Goal: Information Seeking & Learning: Learn about a topic

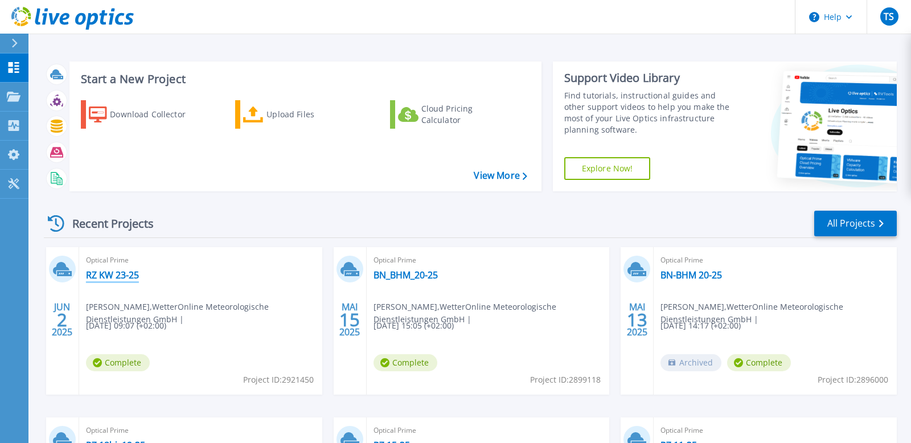
click at [99, 271] on link "RZ KW 23-25" at bounding box center [112, 274] width 53 height 11
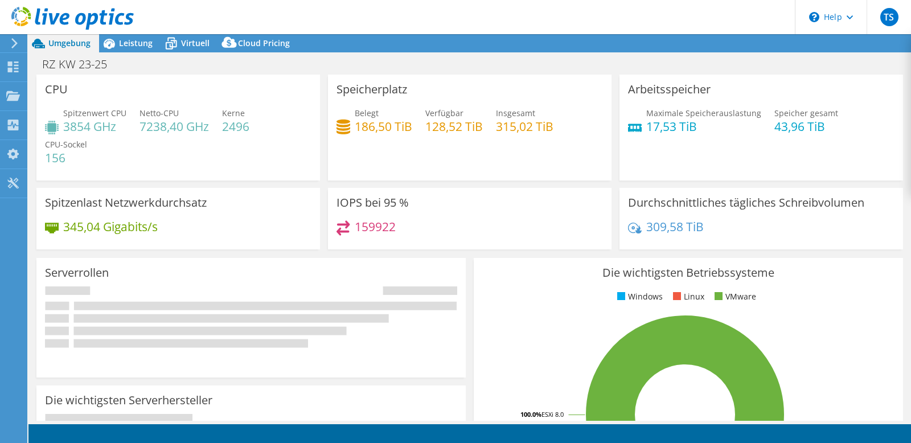
select select "EUFrankfurt"
select select "EUR"
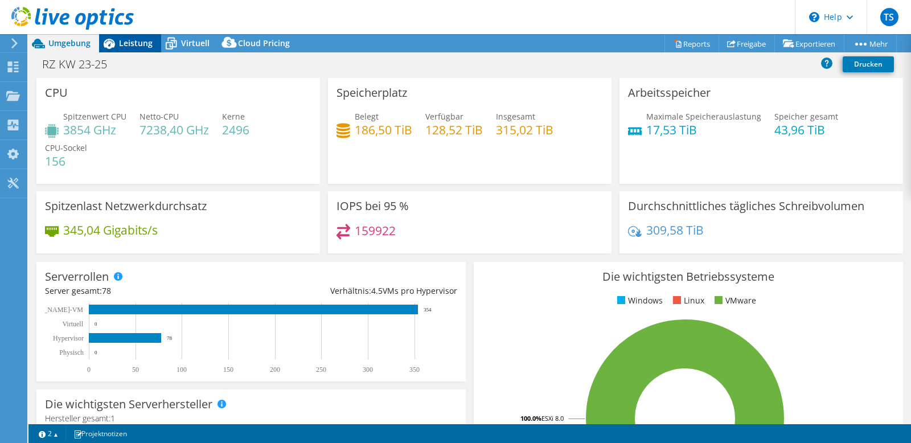
click at [141, 52] on div "Leistung" at bounding box center [130, 43] width 62 height 18
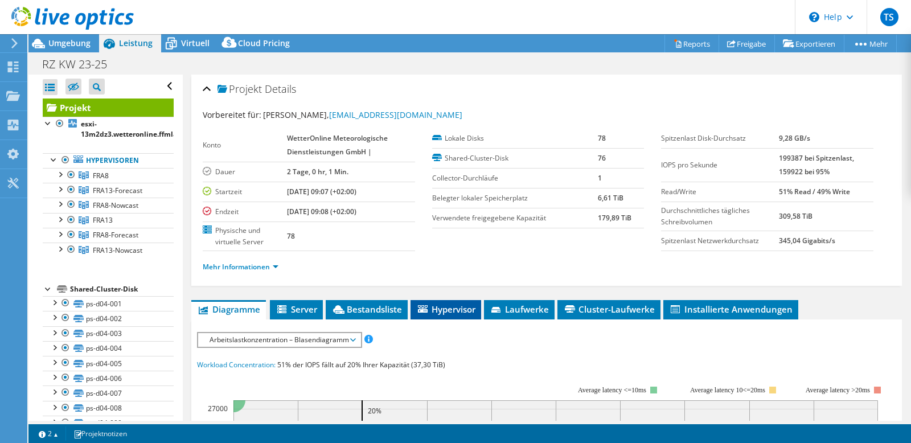
click at [429, 304] on span "Hypervisor" at bounding box center [445, 308] width 59 height 11
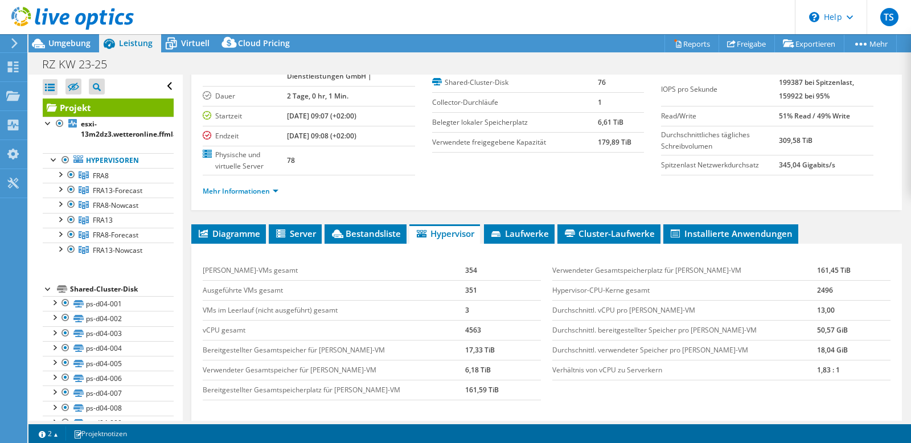
scroll to position [108, 0]
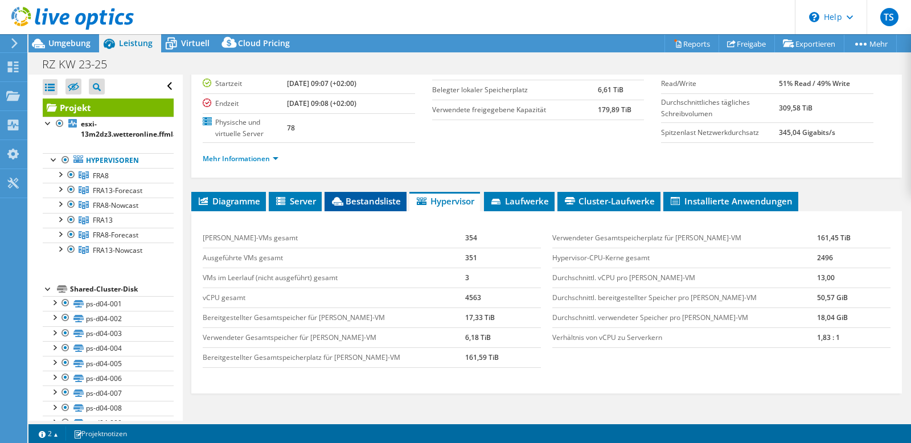
click at [343, 198] on icon at bounding box center [337, 201] width 11 height 9
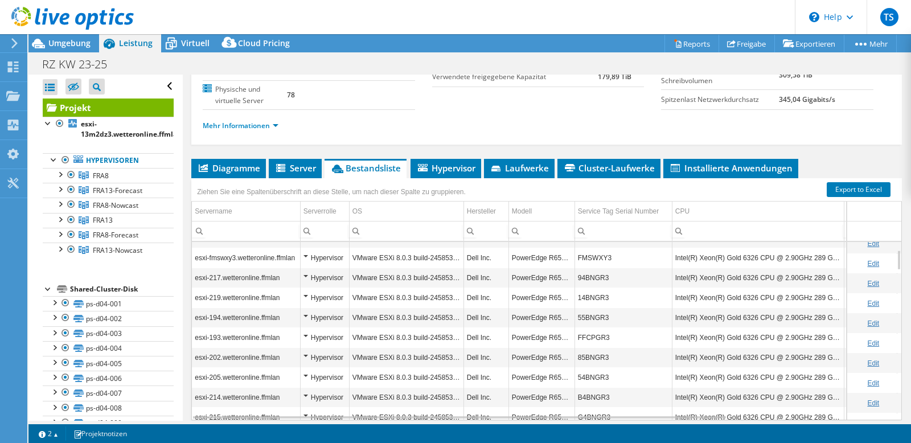
scroll to position [342, 0]
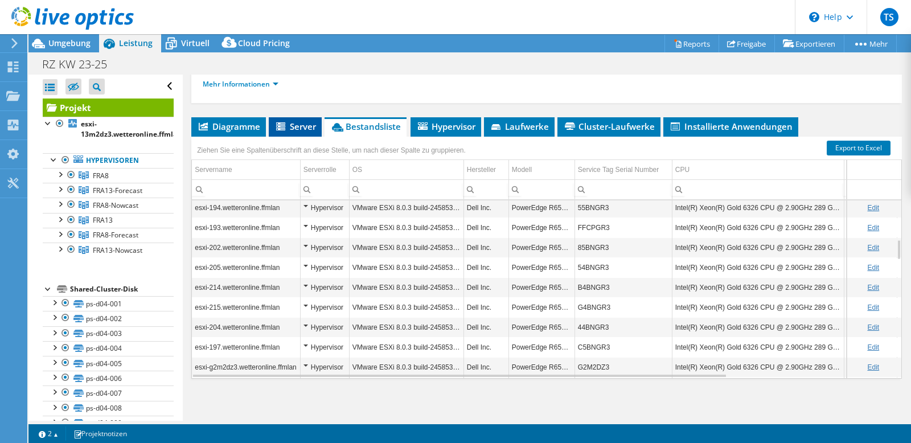
click at [310, 127] on span "Server" at bounding box center [295, 126] width 42 height 11
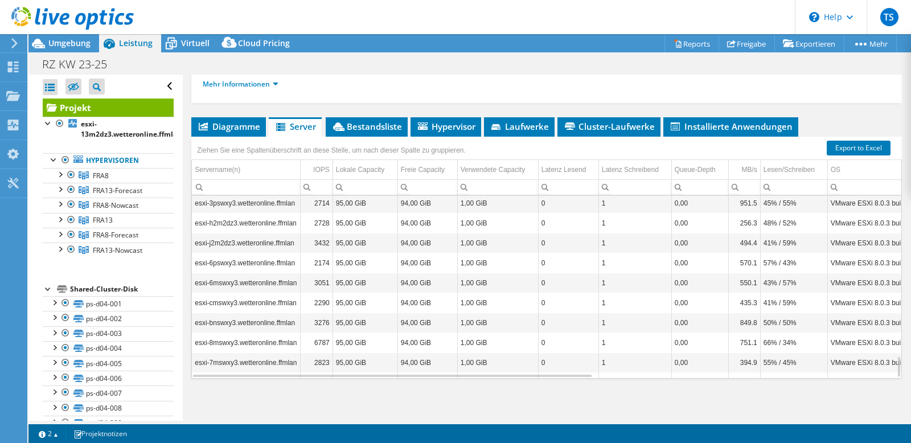
scroll to position [1366, 0]
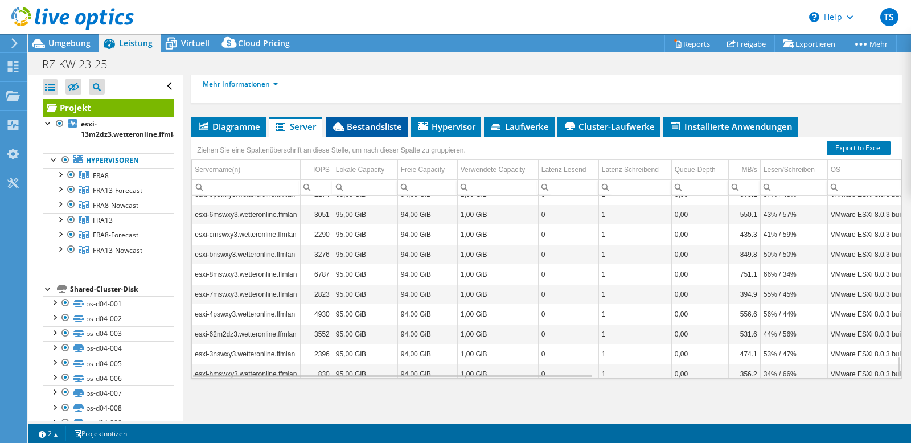
click at [355, 126] on span "Bestandsliste" at bounding box center [366, 126] width 71 height 11
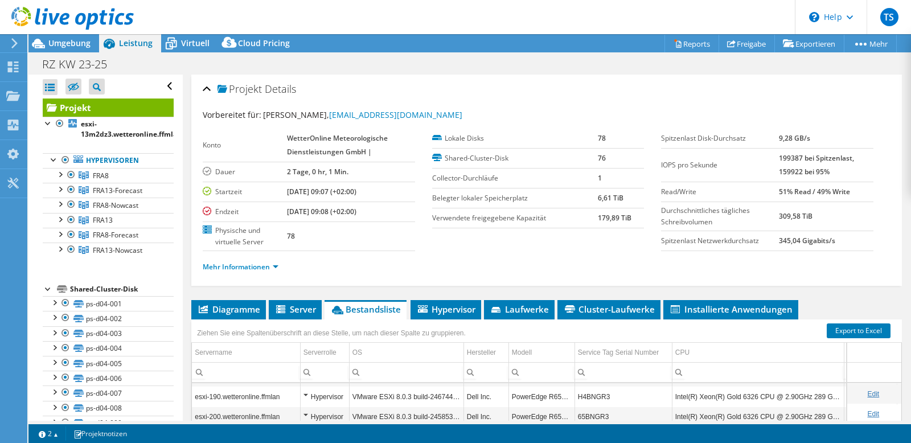
scroll to position [0, 0]
click at [464, 309] on span "Hypervisor" at bounding box center [445, 308] width 59 height 11
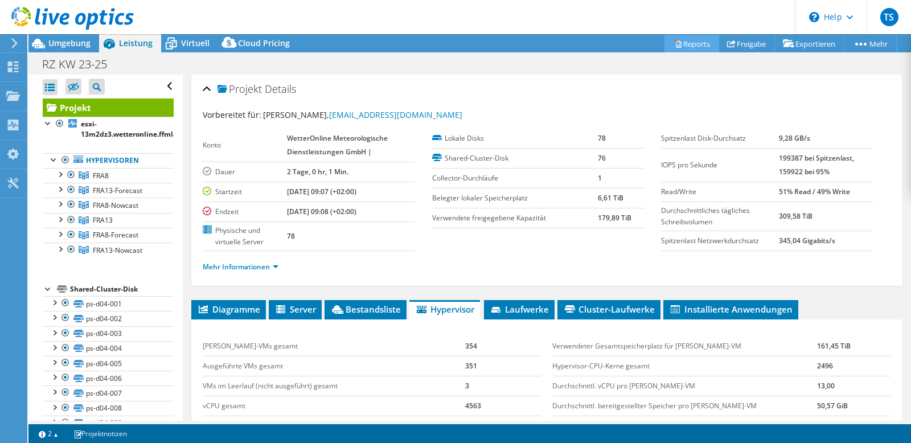
click at [688, 44] on link "Reports" at bounding box center [691, 44] width 55 height 18
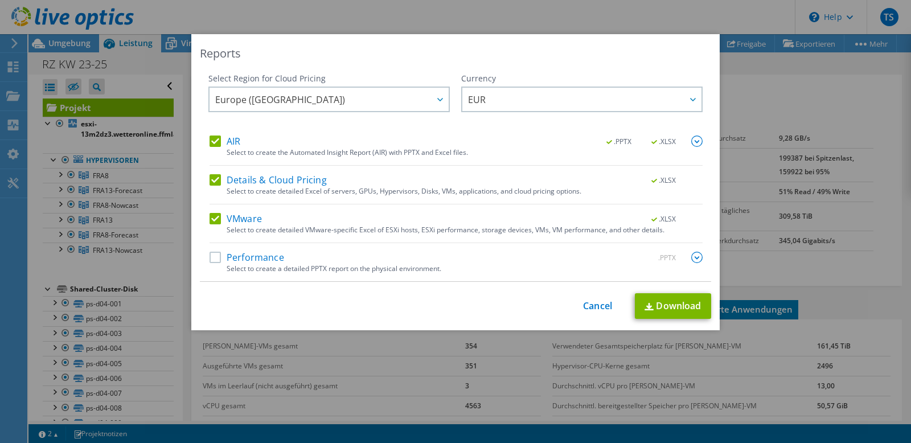
click at [339, 187] on div "Select to create detailed Excel of servers, GPUs, Hypervisors, Disks, VMs, appl…" at bounding box center [465, 191] width 476 height 8
click at [215, 181] on label "Details & Cloud Pricing" at bounding box center [268, 179] width 117 height 11
click at [0, 0] on input "Details & Cloud Pricing" at bounding box center [0, 0] width 0 height 0
click at [220, 138] on label "AIR" at bounding box center [225, 141] width 31 height 11
click at [0, 0] on input "AIR" at bounding box center [0, 0] width 0 height 0
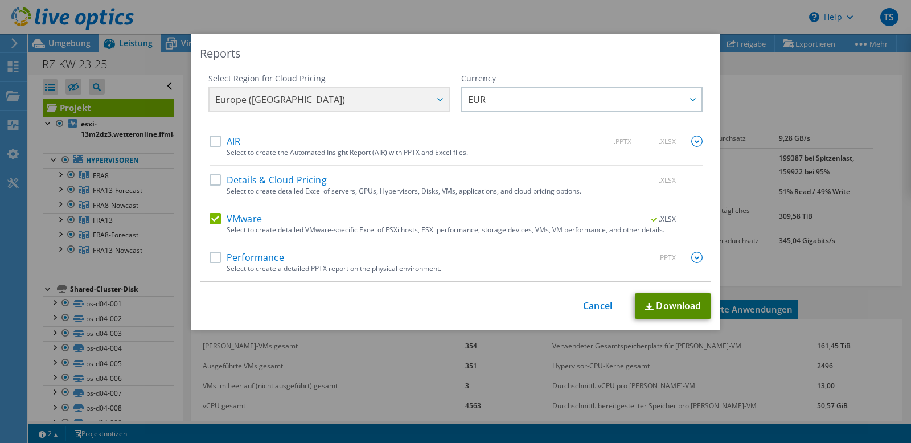
click at [667, 309] on link "Download" at bounding box center [673, 306] width 76 height 26
click at [312, 63] on div "Reports Select Region for Cloud Pricing Asia Pacific ([GEOGRAPHIC_DATA]) [GEOGR…" at bounding box center [455, 182] width 528 height 296
click at [588, 304] on link "Cancel" at bounding box center [597, 306] width 29 height 11
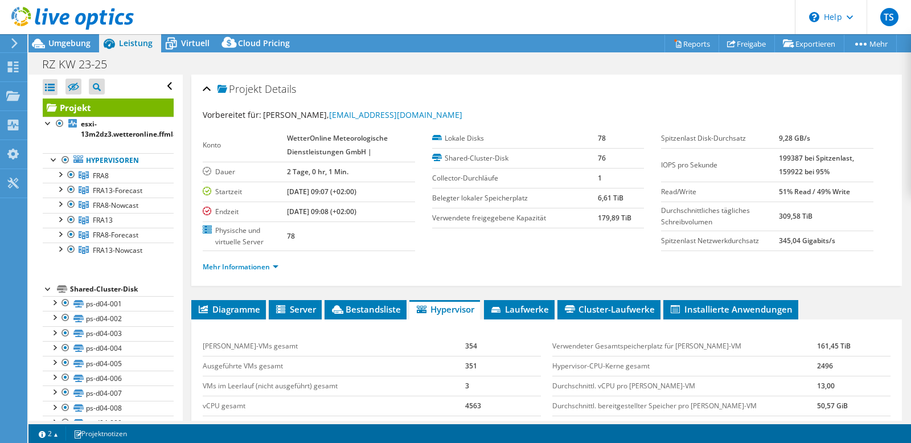
click at [356, 27] on header "TS Endbenutzer [PERSON_NAME] [EMAIL_ADDRESS][DOMAIN_NAME] WetterOnline Meteorol…" at bounding box center [455, 17] width 911 height 34
click at [194, 46] on span "Virtuell" at bounding box center [195, 43] width 28 height 11
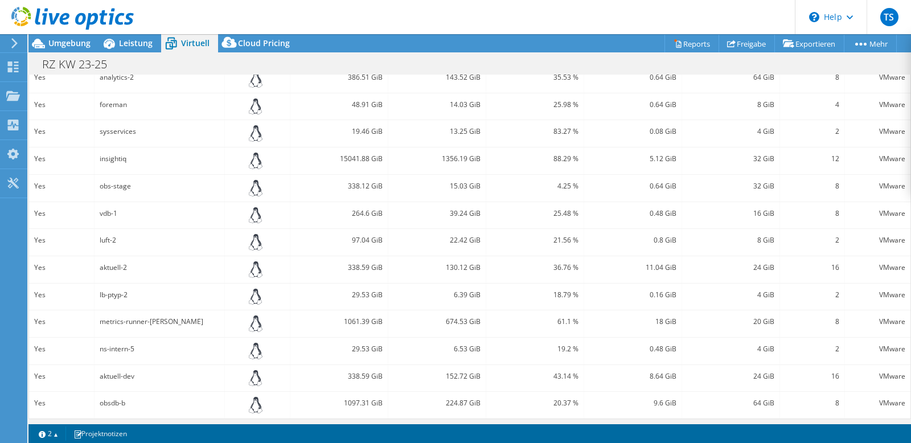
scroll to position [348, 0]
click at [53, 434] on link "2" at bounding box center [48, 433] width 35 height 14
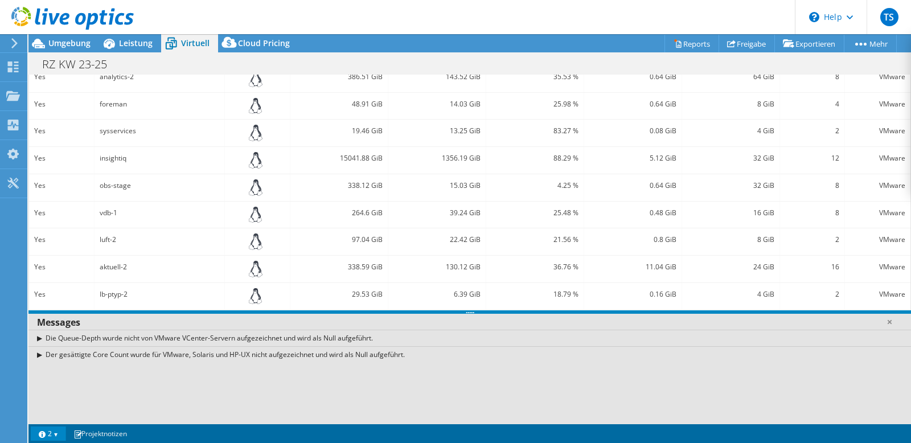
click at [53, 435] on link "2" at bounding box center [48, 433] width 35 height 14
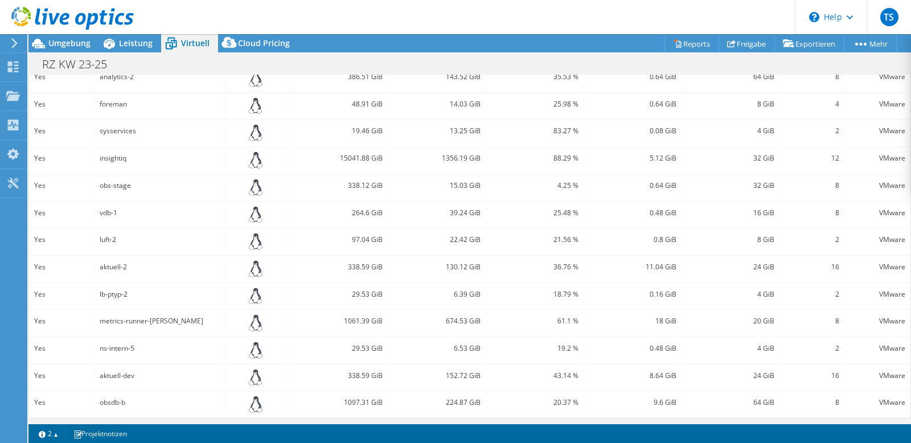
scroll to position [0, 0]
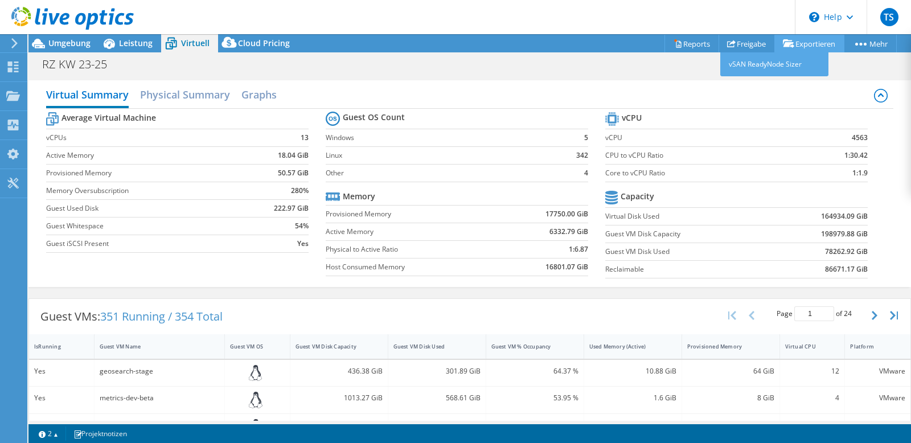
click at [803, 45] on link "Exportieren" at bounding box center [809, 44] width 70 height 18
click at [776, 61] on link "vSAN ReadyNode Sizer" at bounding box center [774, 64] width 108 height 24
click at [395, 433] on div "1 2 Projektnotizen" at bounding box center [251, 433] width 437 height 14
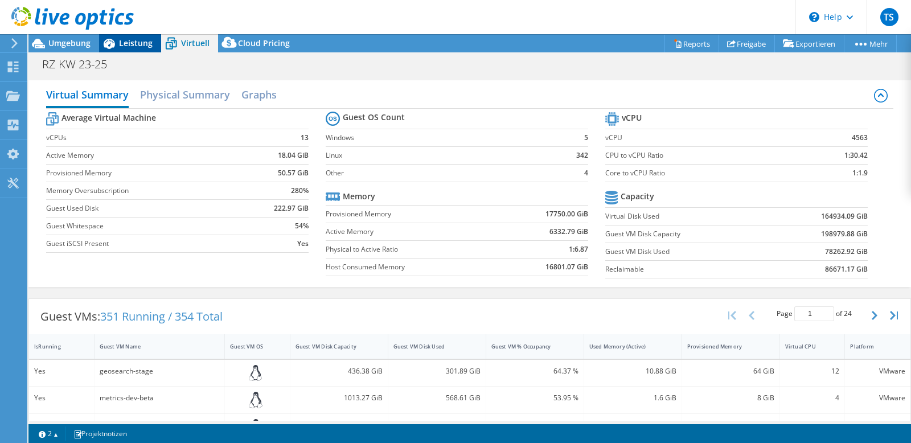
click at [127, 43] on span "Leistung" at bounding box center [136, 43] width 34 height 11
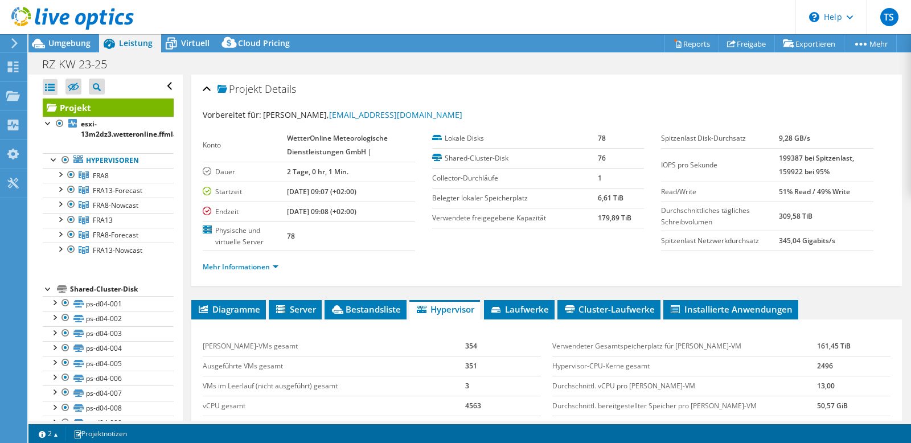
click at [651, 79] on div "Projekt Details" at bounding box center [547, 89] width 688 height 24
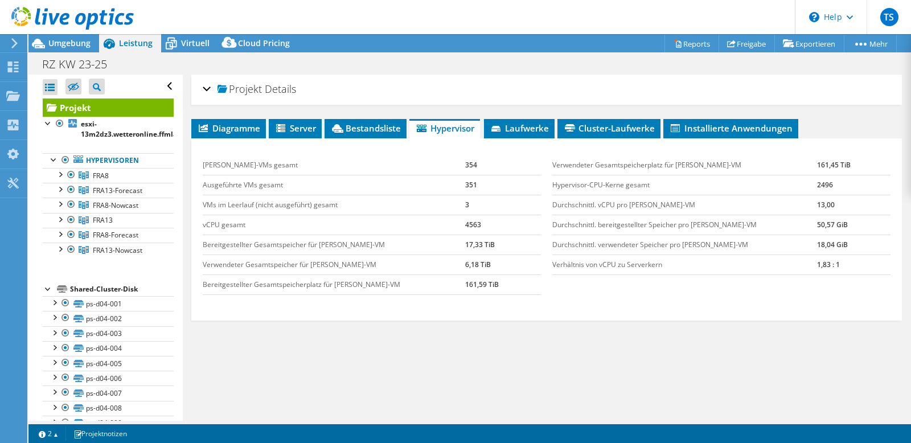
click at [605, 359] on div "Diagramme Server Bestandsliste Hypervisor Laufwerke Cluster-Laufwerke 0%" at bounding box center [546, 261] width 711 height 285
click at [203, 90] on div "Projekt Details" at bounding box center [547, 89] width 688 height 24
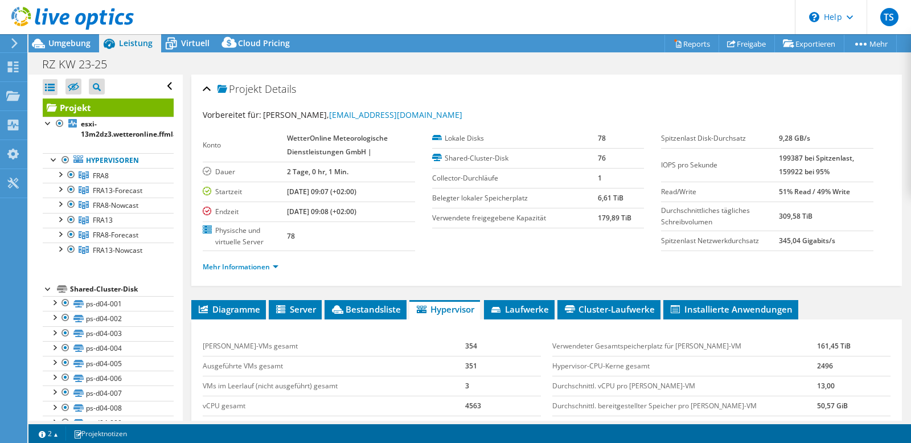
click at [466, 244] on section "Konto WetterOnline Meteorologische Dienstleistungen GmbH | Dauer 2 Tage, 0 hr, …" at bounding box center [432, 190] width 458 height 122
click at [635, 44] on div "Projektmaßnahmen Projektmaßnahmen Reports Freigabe Exportieren vSAN ReadyNode S…" at bounding box center [469, 43] width 882 height 18
click at [564, 94] on div "Projekt Details" at bounding box center [547, 89] width 688 height 24
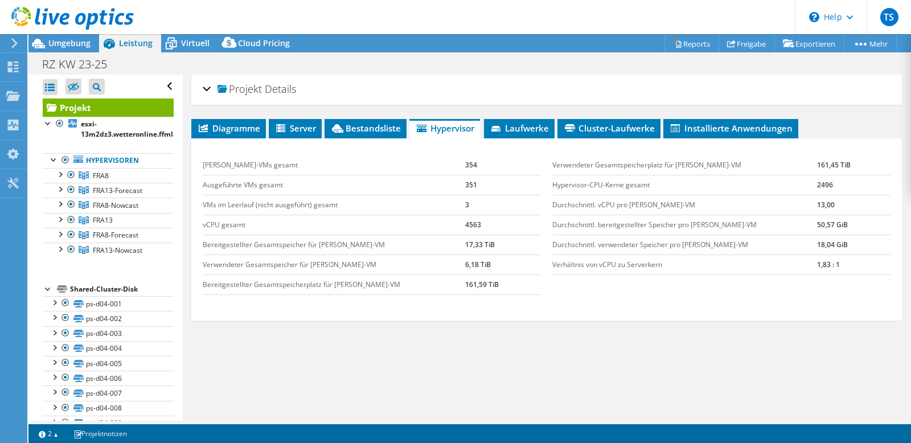
click at [564, 93] on div "Projekt Details" at bounding box center [547, 89] width 688 height 24
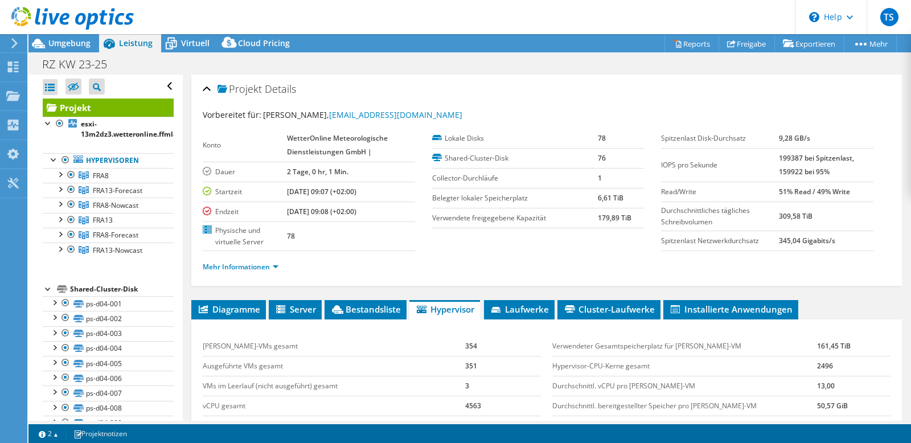
click at [538, 90] on div "Projekt Details" at bounding box center [547, 89] width 688 height 24
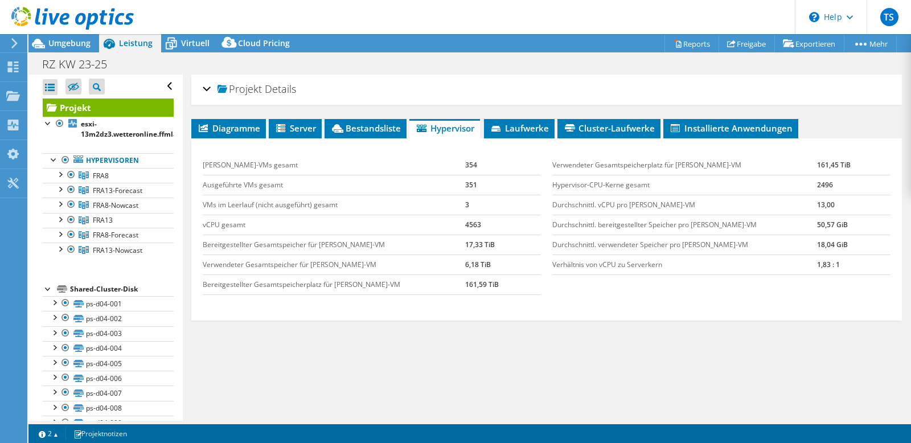
click at [539, 86] on div "Projekt Details" at bounding box center [547, 89] width 688 height 24
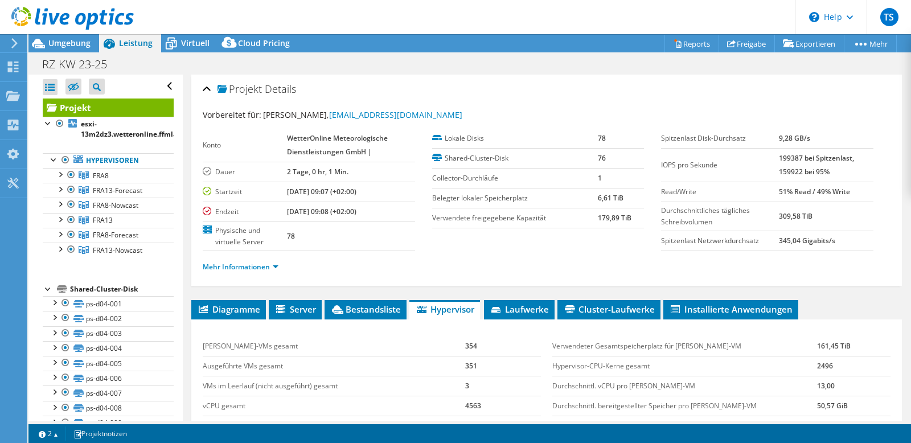
click at [522, 22] on header "TS Endbenutzer [PERSON_NAME] [EMAIL_ADDRESS][DOMAIN_NAME] WetterOnline Meteorol…" at bounding box center [455, 17] width 911 height 34
click at [531, 74] on div "RZ KW 23-25 Drucken" at bounding box center [469, 64] width 882 height 21
click at [614, 69] on div "RZ KW 23-25 Drucken" at bounding box center [469, 64] width 882 height 21
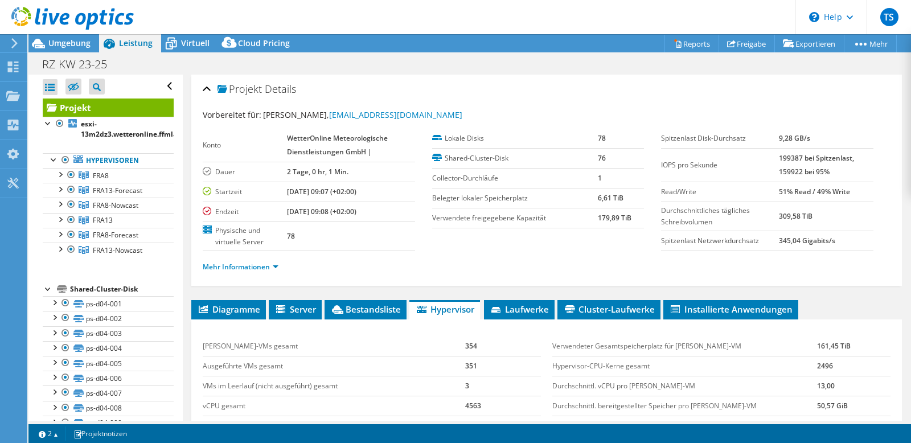
click at [260, 440] on div "1 2 Projektnotizen" at bounding box center [251, 433] width 437 height 14
click at [491, 66] on div "RZ KW 23-25 Drucken" at bounding box center [469, 64] width 882 height 21
click at [235, 302] on li "Diagramme" at bounding box center [228, 309] width 75 height 19
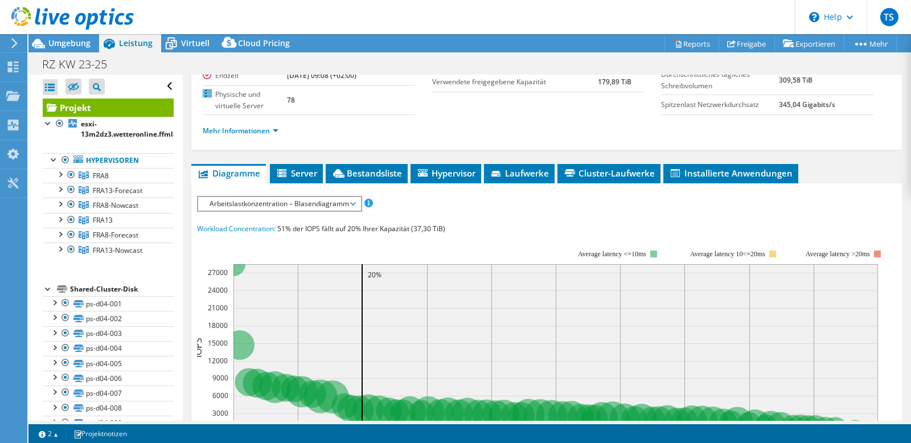
scroll to position [108, 0]
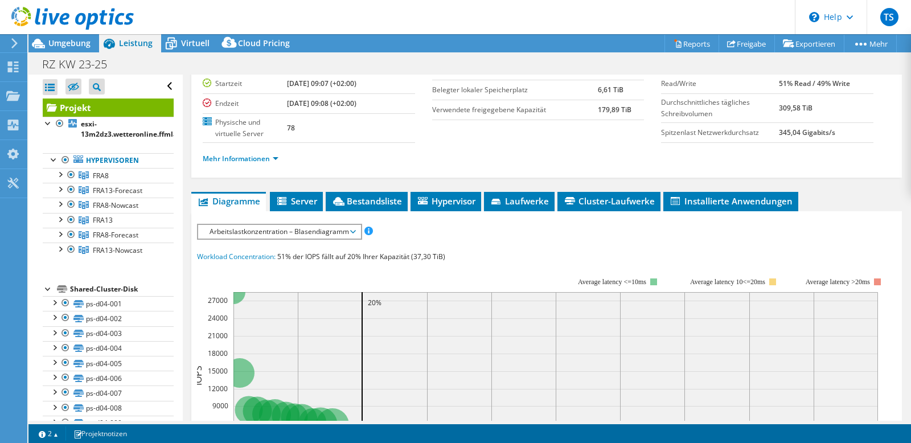
click at [292, 232] on span "Arbeitslastkonzentration – Blasendiagramm" at bounding box center [279, 232] width 151 height 14
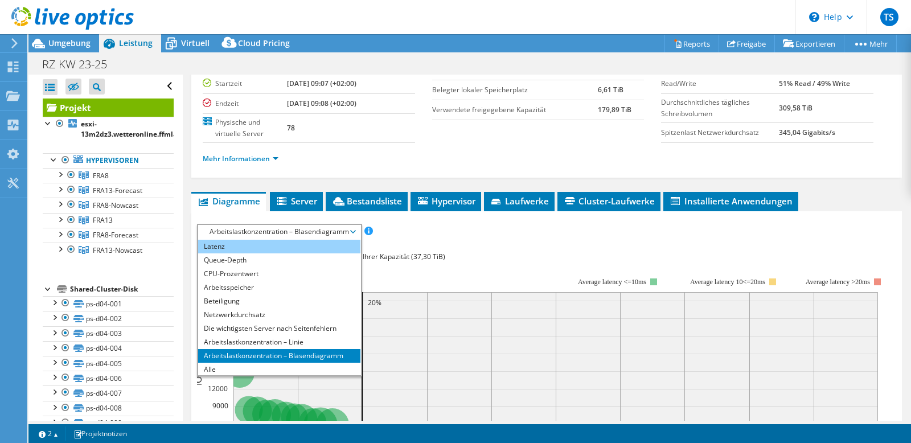
scroll to position [40, 0]
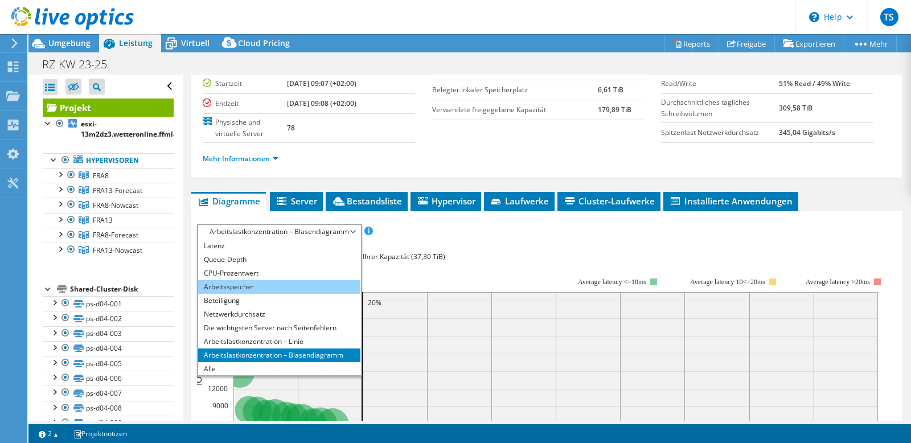
click at [292, 289] on li "Arbeitsspeicher" at bounding box center [279, 287] width 162 height 14
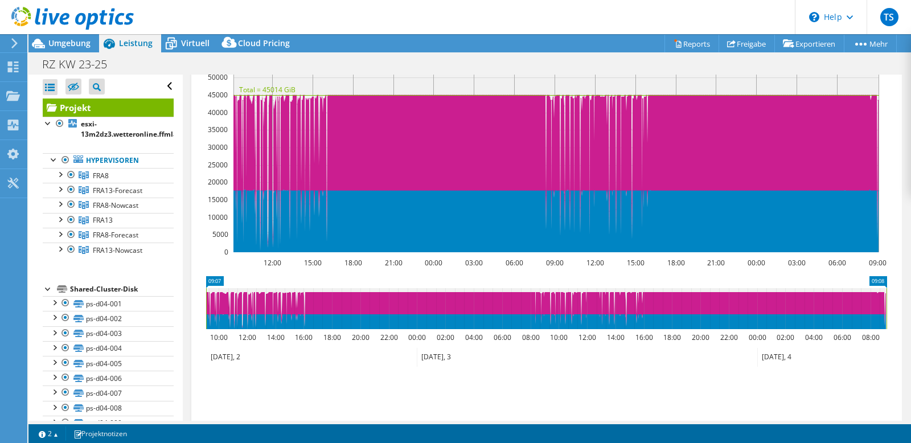
scroll to position [323, 0]
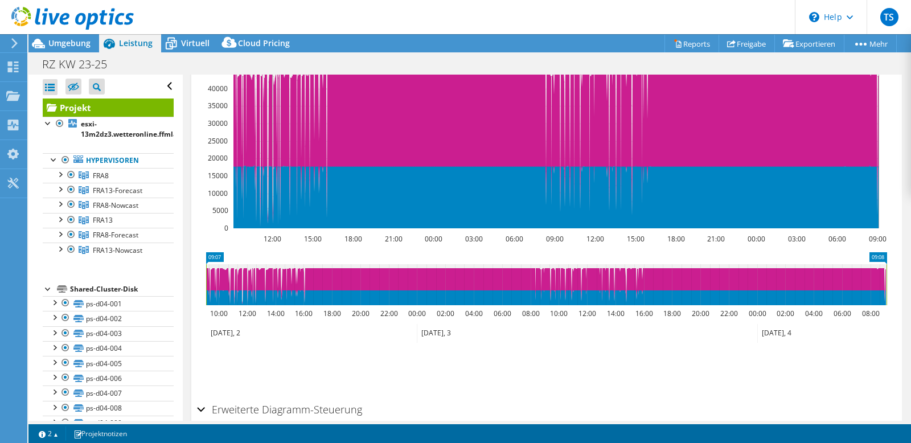
drag, startPoint x: 227, startPoint y: 410, endPoint x: 232, endPoint y: 408, distance: 6.1
click at [227, 409] on h2 "Erweiterte Diagramm-Steuerung" at bounding box center [279, 409] width 165 height 23
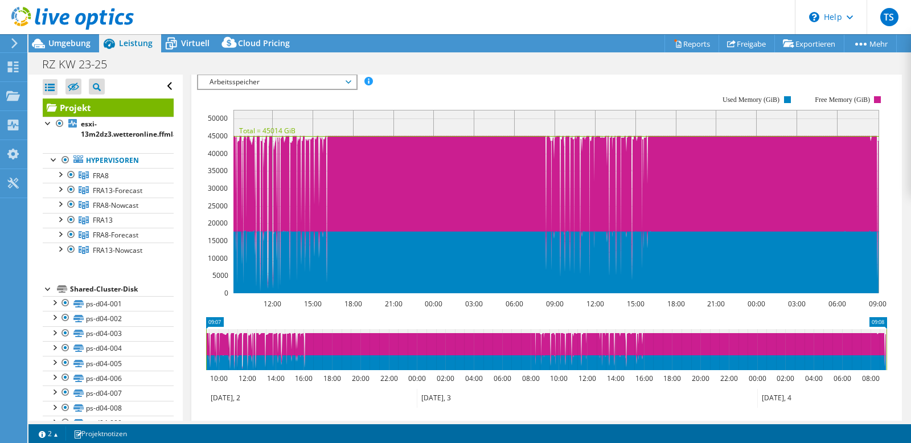
scroll to position [0, 0]
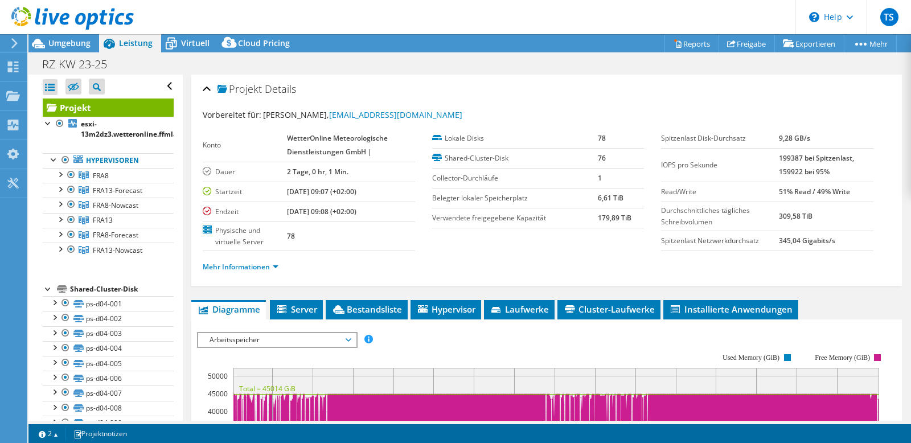
click at [301, 345] on div "Arbeitsspeicher IOPS pro Sekunde Disk-Durchsatz IO-Size Latenz Queue-Depth CPU-…" at bounding box center [277, 340] width 161 height 16
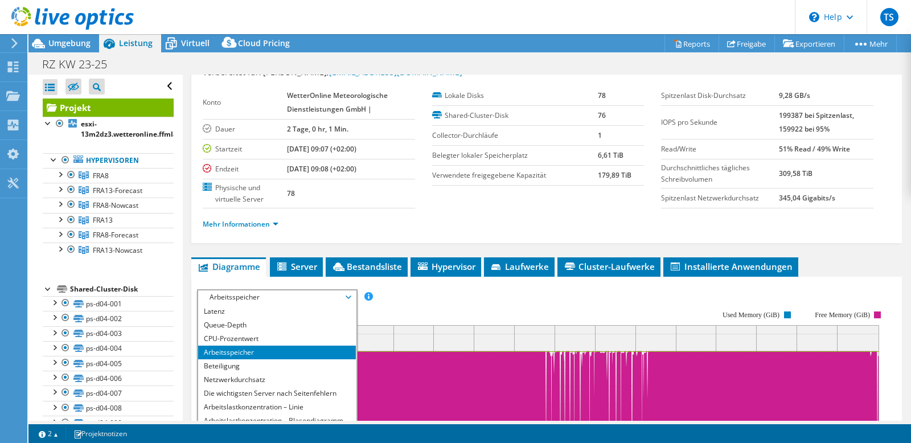
scroll to position [108, 0]
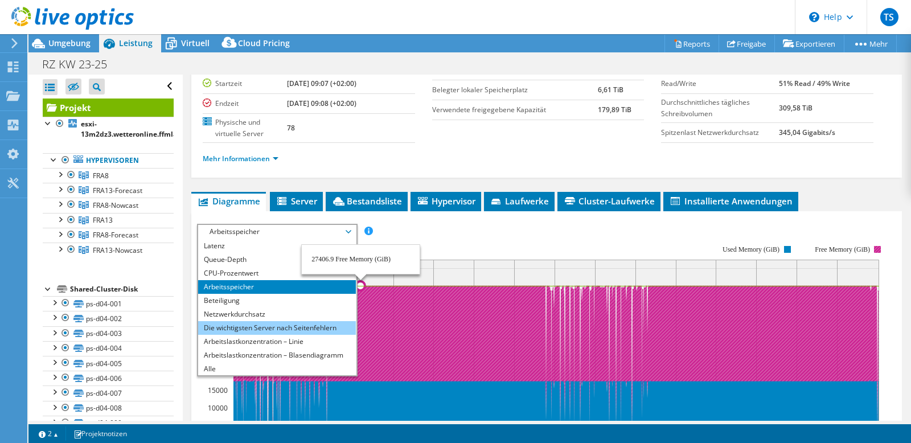
click at [302, 323] on li "Die wichtigsten Server nach Seitenfehlern" at bounding box center [277, 328] width 158 height 14
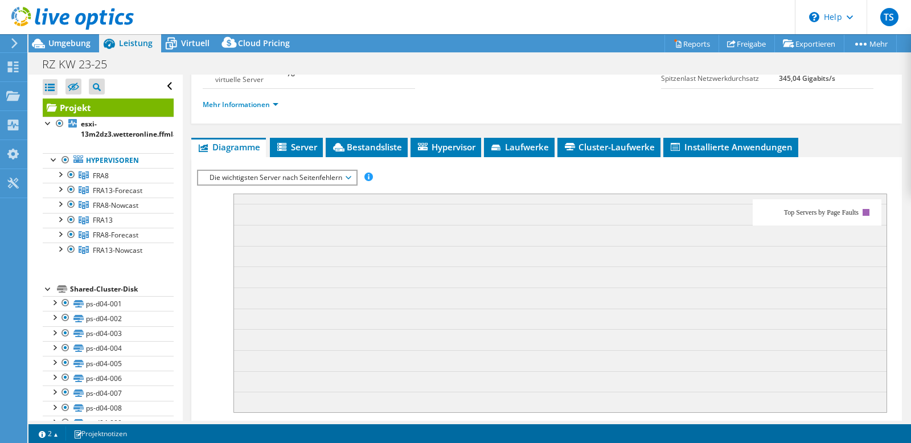
scroll to position [216, 0]
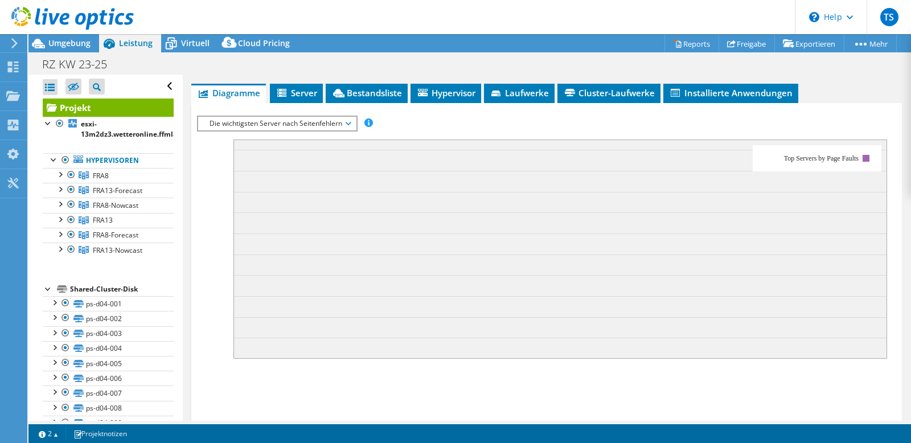
click at [343, 121] on span "Die wichtigsten Server nach Seitenfehlern" at bounding box center [277, 124] width 146 height 14
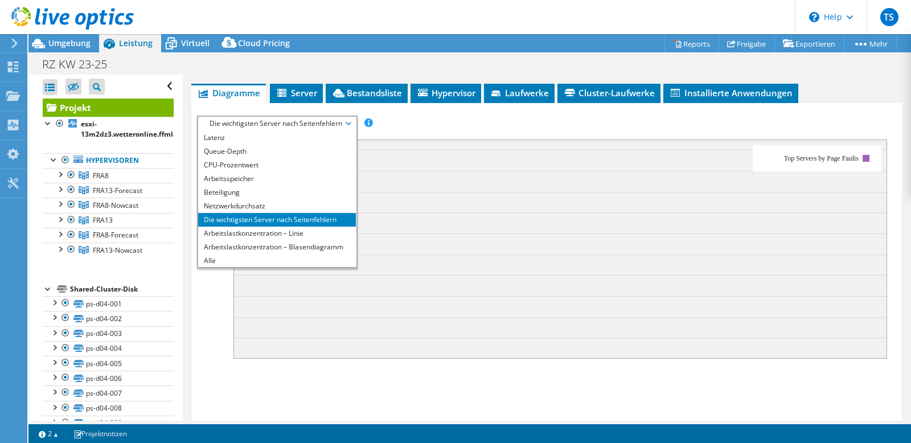
click at [396, 39] on div "Projektmaßnahmen Projektmaßnahmen Reports Freigabe Exportieren vSAN ReadyNode S…" at bounding box center [469, 43] width 882 height 18
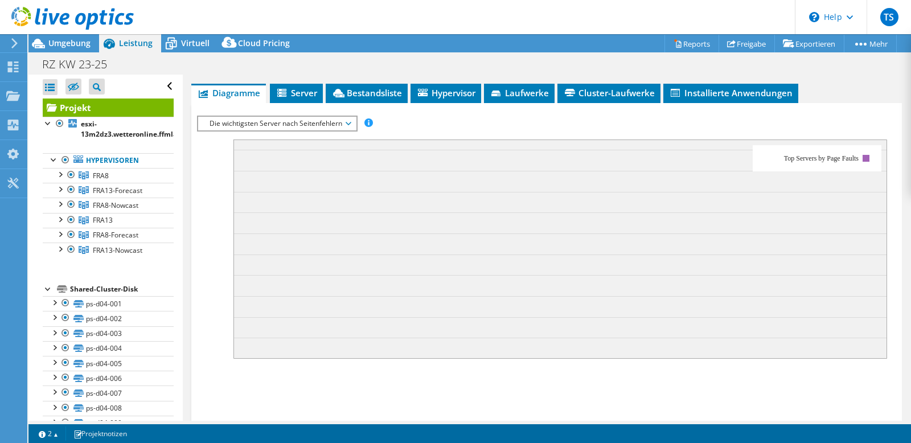
click at [316, 124] on span "Die wichtigsten Server nach Seitenfehlern" at bounding box center [277, 124] width 146 height 14
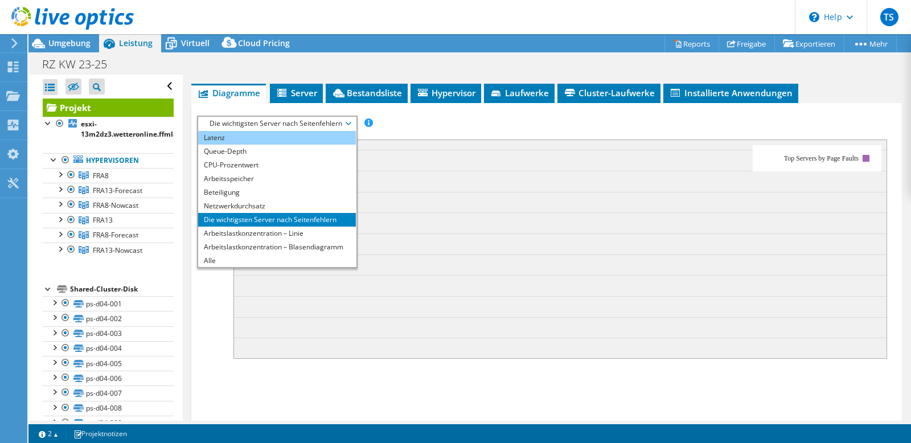
scroll to position [0, 0]
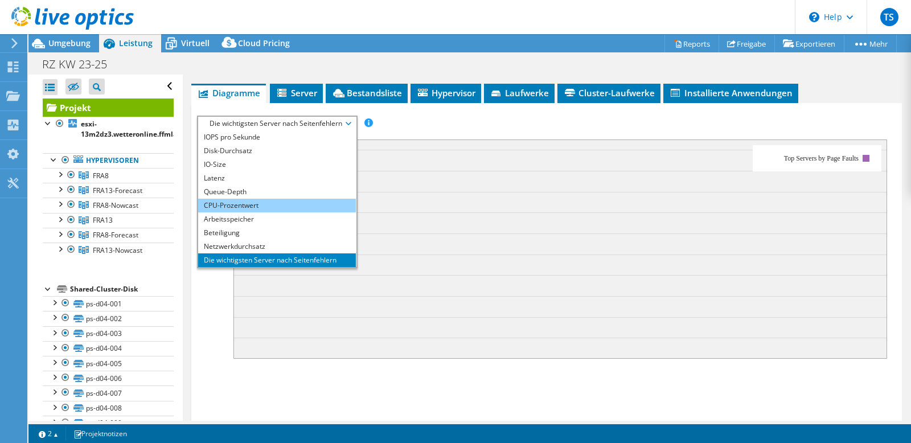
click at [267, 205] on li "CPU-Prozentwert" at bounding box center [277, 206] width 158 height 14
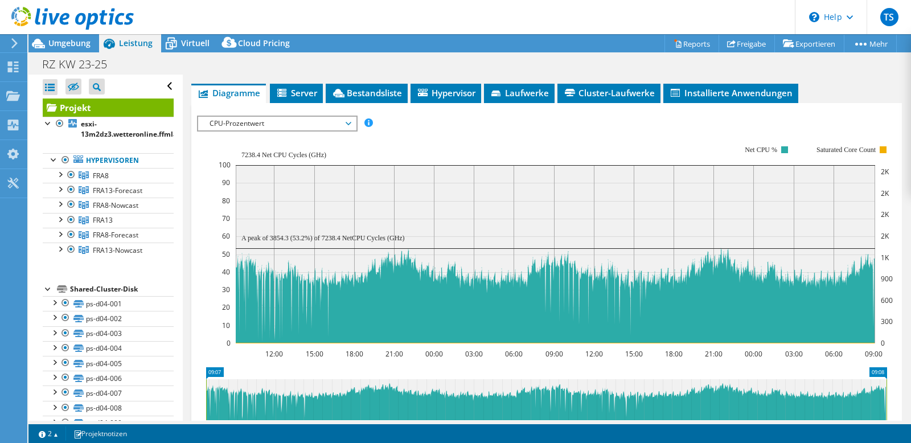
click at [588, 136] on rect at bounding box center [556, 245] width 674 height 228
click at [273, 119] on span "CPU-Prozentwert" at bounding box center [277, 124] width 146 height 14
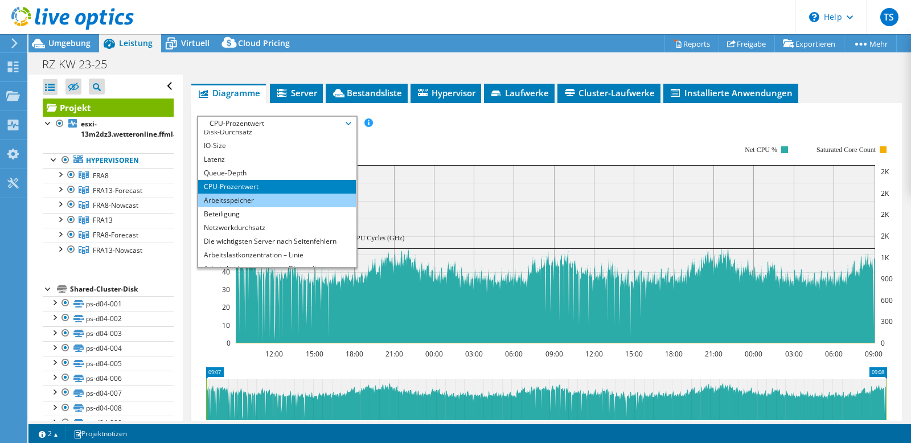
scroll to position [40, 0]
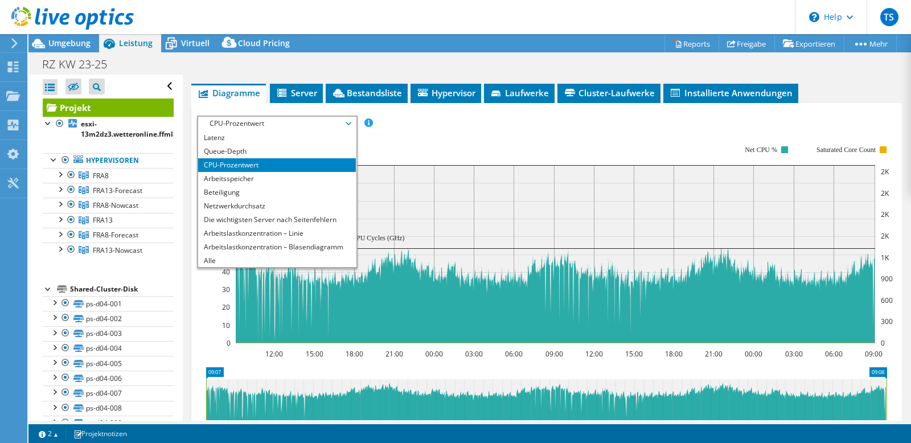
click at [441, 127] on div "IOPS pro Sekunde Disk-Durchsatz IO-Size Latenz Queue-Depth CPU-Prozentwert Arbe…" at bounding box center [546, 123] width 699 height 15
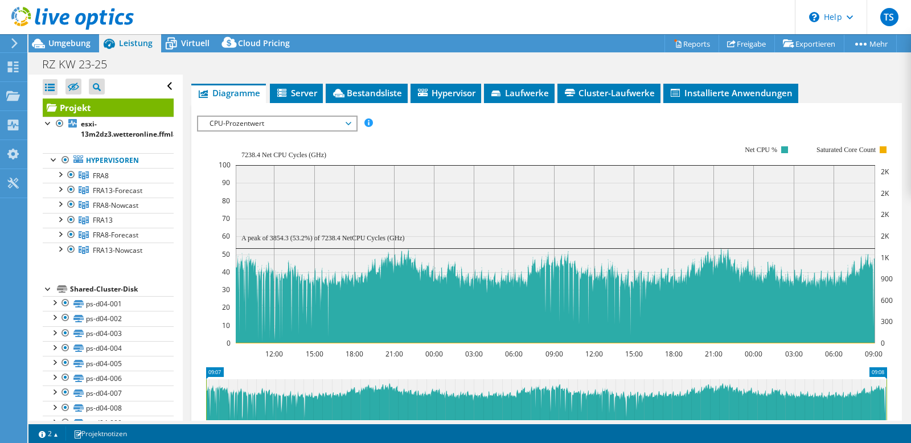
click at [306, 119] on span "CPU-Prozentwert" at bounding box center [277, 124] width 146 height 14
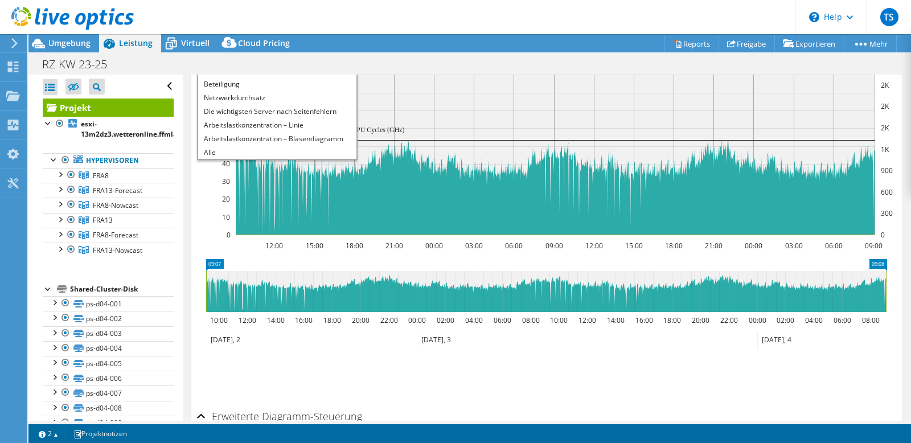
scroll to position [162, 0]
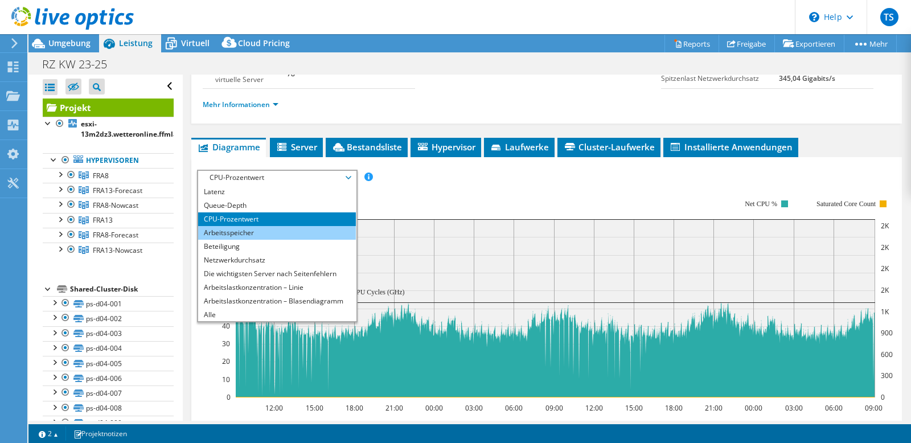
drag, startPoint x: 283, startPoint y: 235, endPoint x: 292, endPoint y: 234, distance: 8.6
click at [283, 234] on li "Arbeitsspeicher" at bounding box center [277, 233] width 158 height 14
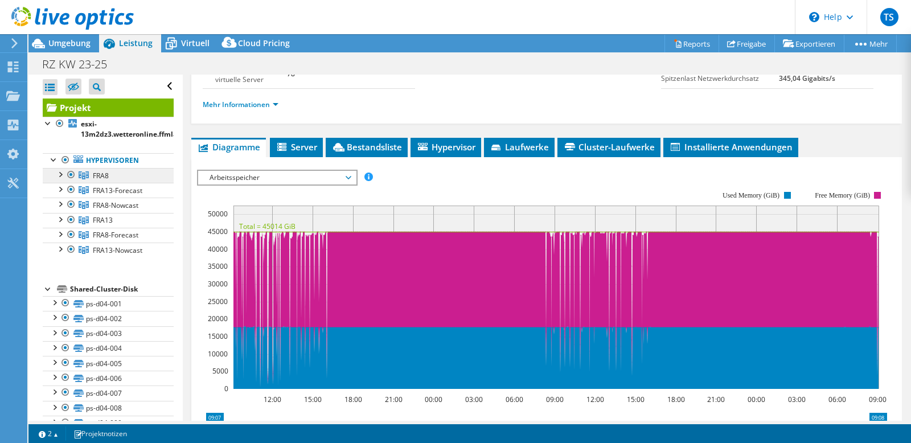
click at [136, 179] on link "FRA8" at bounding box center [108, 175] width 131 height 15
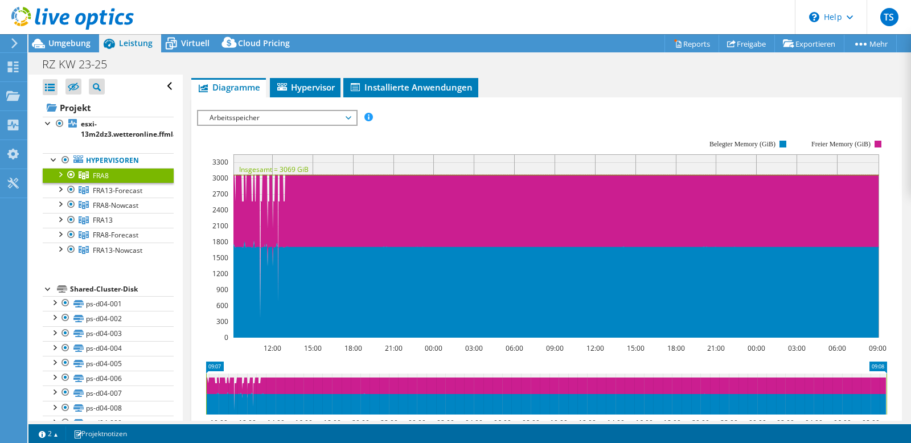
click at [500, 113] on div "IOPS pro Sekunde Disk-Durchsatz IO-Size Latenz Queue-Depth CPU-Prozentwert Arbe…" at bounding box center [546, 117] width 699 height 15
click at [141, 183] on link "FRA8-Nowcast" at bounding box center [108, 175] width 131 height 15
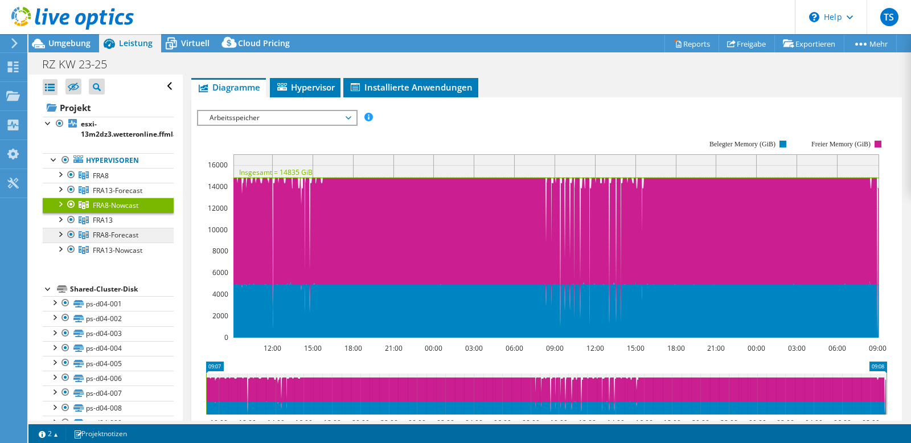
click at [144, 183] on link "FRA8-Forecast" at bounding box center [108, 175] width 131 height 15
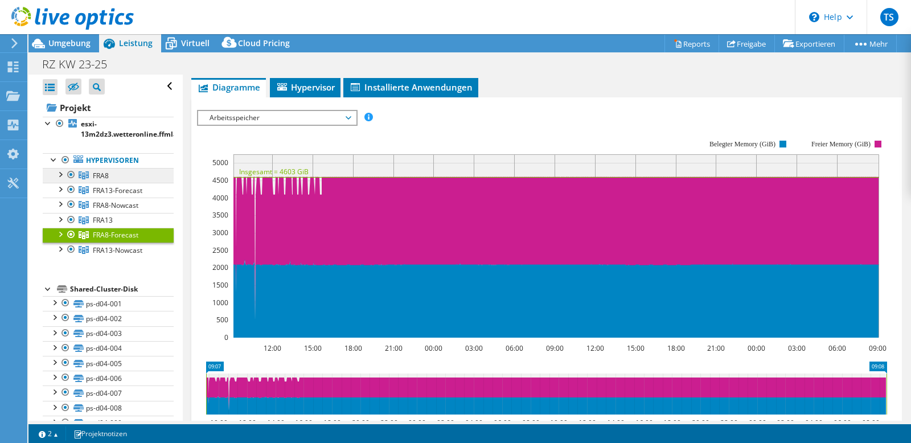
click at [129, 178] on link "FRA8" at bounding box center [108, 175] width 131 height 15
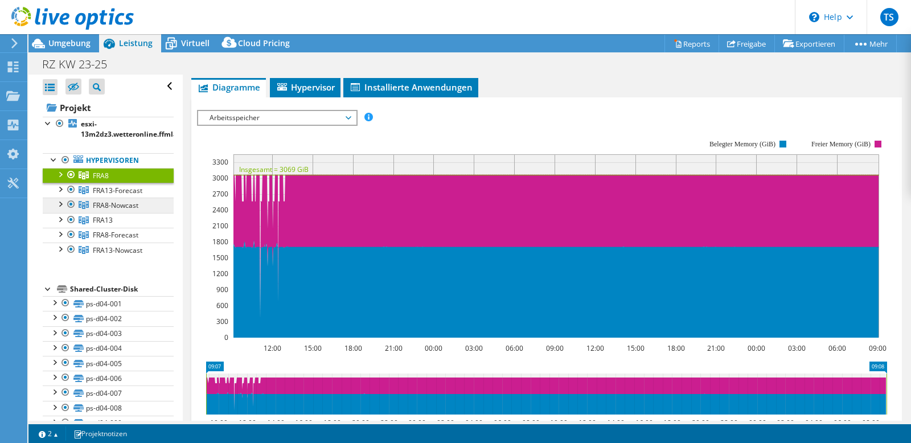
click at [153, 183] on link "FRA8-Nowcast" at bounding box center [108, 175] width 131 height 15
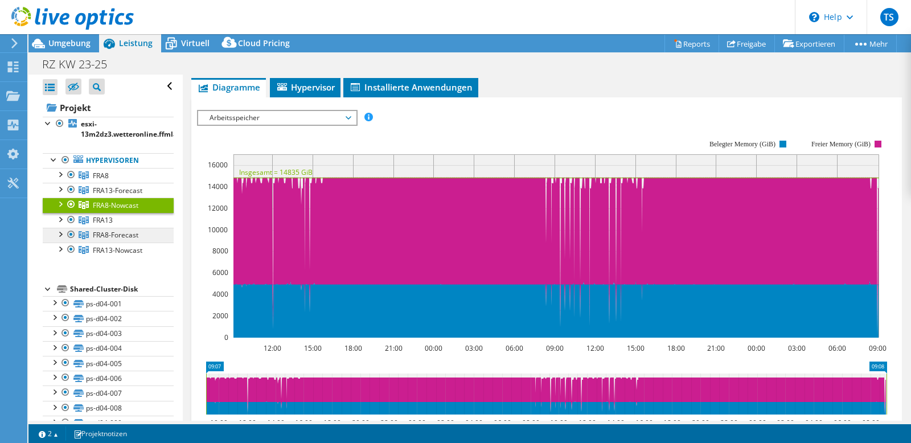
click at [150, 183] on link "FRA8-Forecast" at bounding box center [108, 175] width 131 height 15
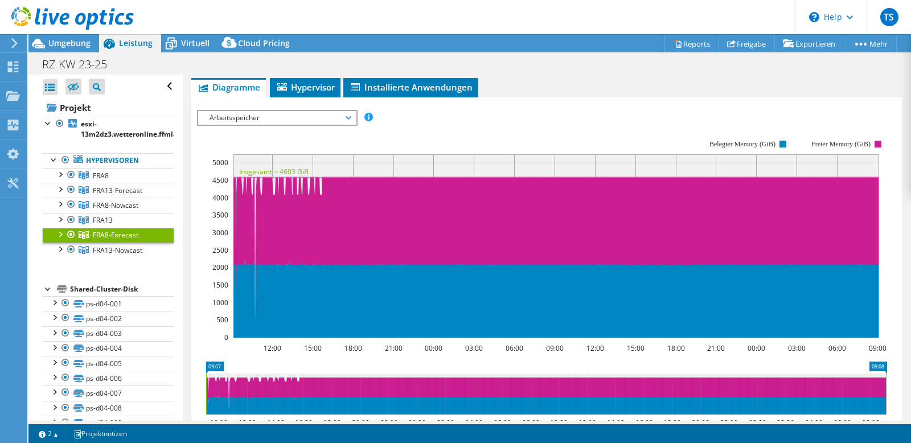
click at [604, 113] on div "IOPS pro Sekunde Disk-Durchsatz IO-Size Latenz Queue-Depth CPU-Prozentwert Arbe…" at bounding box center [546, 117] width 699 height 15
click at [520, 102] on div "IOPS pro Sekunde Disk-Durchsatz IO-Size Latenz Queue-Depth CPU-Prozentwert Arbe…" at bounding box center [546, 302] width 699 height 410
click at [109, 180] on span "FRA13-Forecast" at bounding box center [101, 176] width 16 height 10
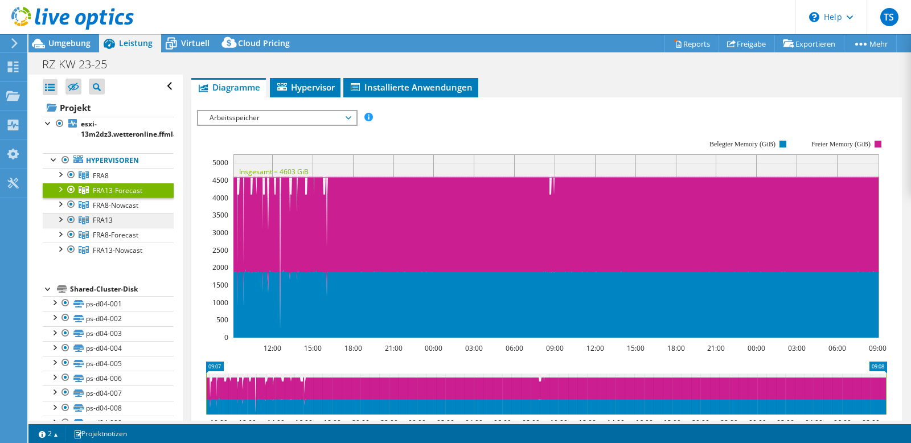
click at [131, 183] on link "FRA13" at bounding box center [108, 175] width 131 height 15
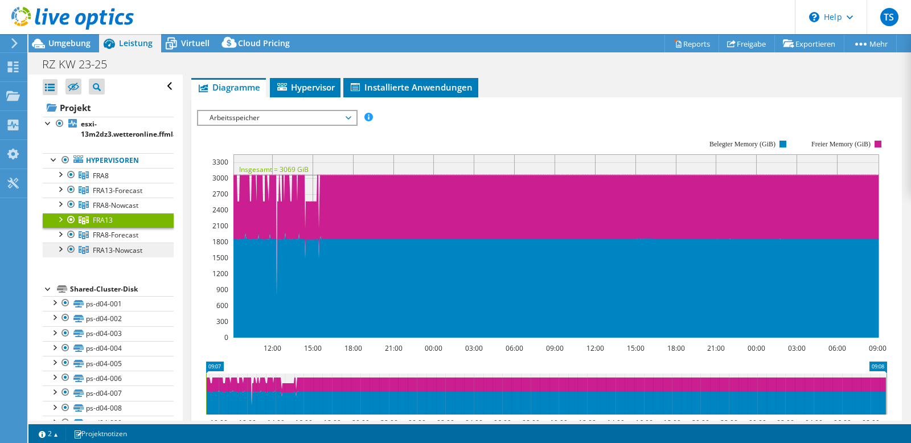
click at [109, 180] on span "FRA13-Nowcast" at bounding box center [101, 176] width 16 height 10
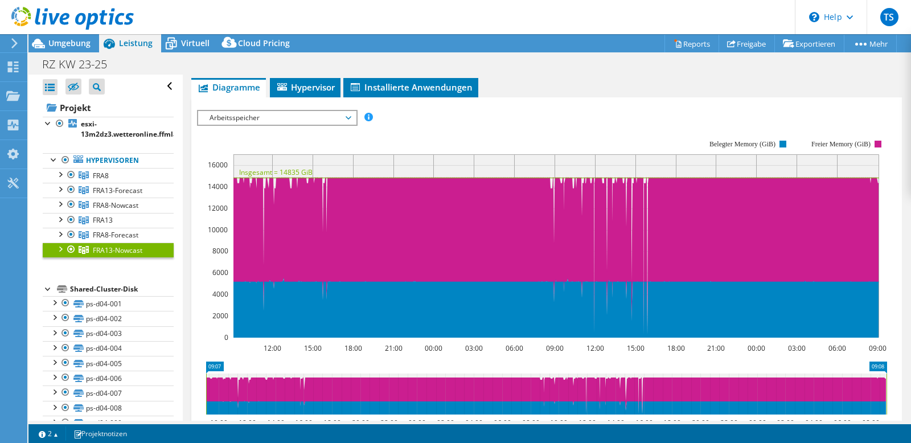
drag, startPoint x: 11, startPoint y: 246, endPoint x: 21, endPoint y: 258, distance: 15.8
click at [83, 125] on b "esxi-13m2dz3.wetteronline.ffmlan" at bounding box center [131, 129] width 101 height 20
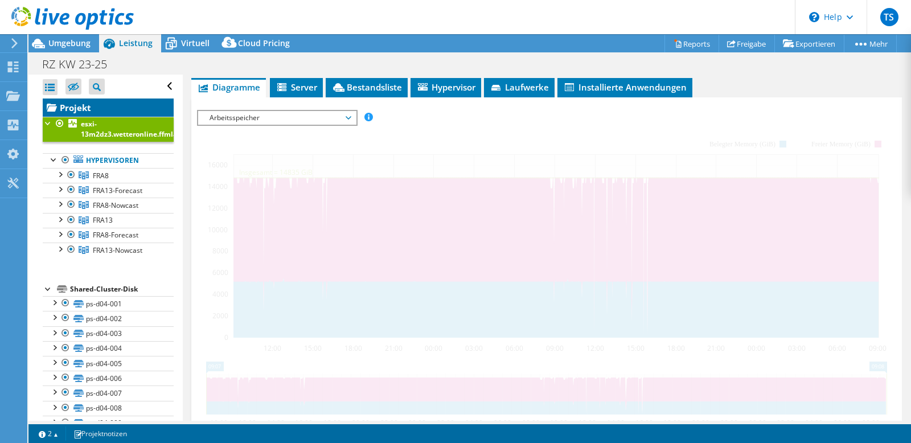
click at [108, 110] on link "Projekt" at bounding box center [108, 107] width 131 height 18
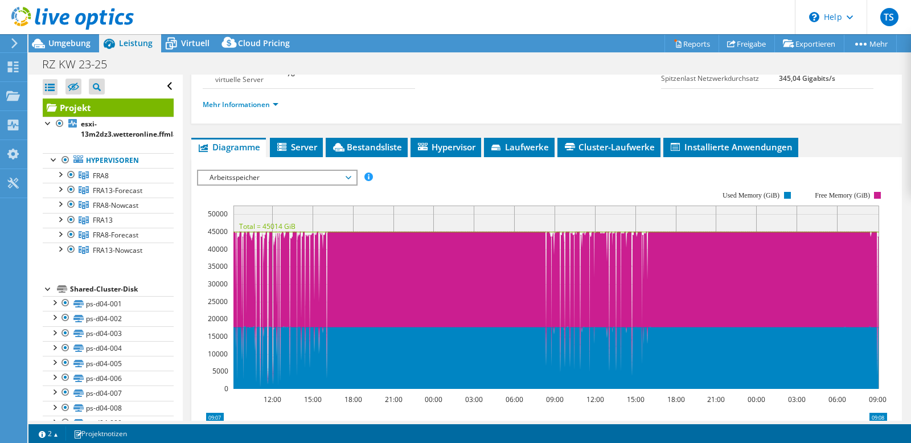
click at [497, 187] on rect at bounding box center [542, 290] width 690 height 228
click at [832, 138] on ul "Diagramme Server Bestandsliste Hypervisor Laufwerke Cluster-Laufwerke Installie…" at bounding box center [546, 147] width 711 height 19
click at [142, 176] on link "FRA8" at bounding box center [108, 175] width 131 height 15
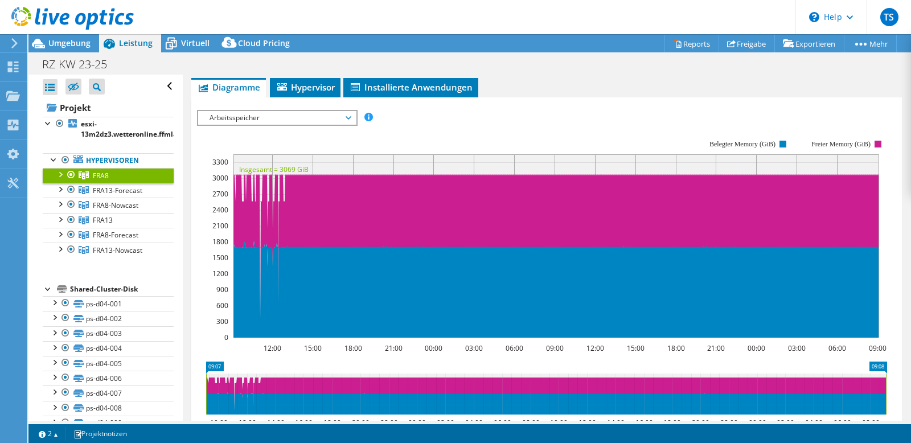
click at [595, 98] on div "IOPS pro Sekunde Disk-Durchsatz IO-Size Latenz Queue-Depth CPU-Prozentwert Arbe…" at bounding box center [546, 302] width 699 height 410
click at [141, 183] on link "FRA8-Nowcast" at bounding box center [108, 175] width 131 height 15
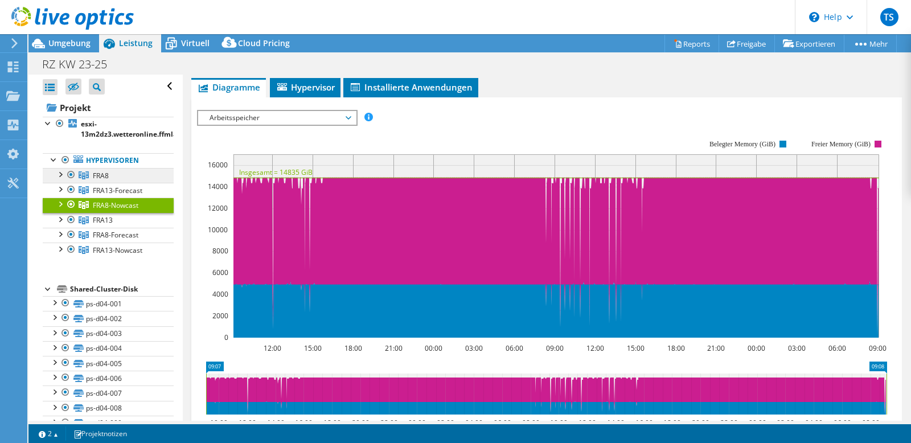
click at [118, 176] on link "FRA8" at bounding box center [108, 175] width 131 height 15
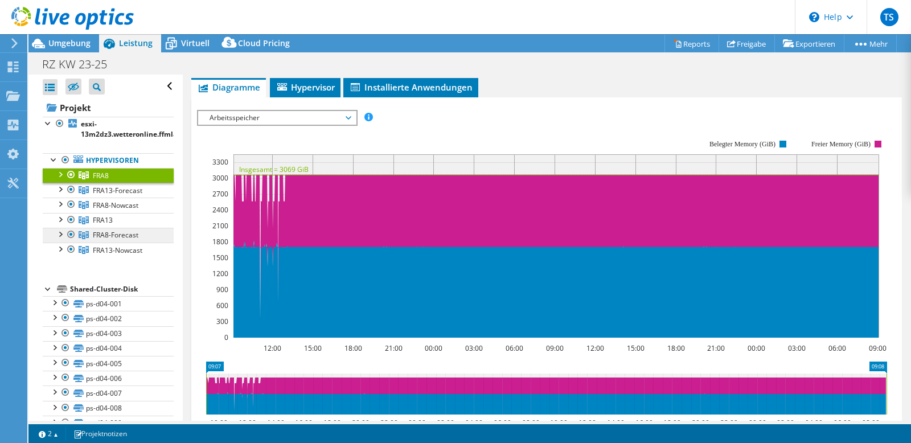
click at [109, 180] on span "FRA8-Forecast" at bounding box center [101, 176] width 16 height 10
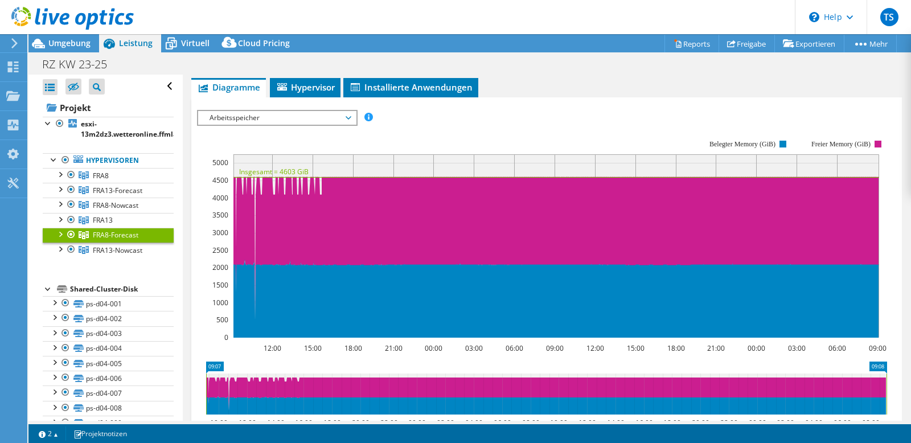
click at [779, 96] on ul "Diagramme Server Bestandsliste Hypervisor Laufwerke Cluster-Laufwerke Installie…" at bounding box center [546, 87] width 711 height 19
click at [604, 67] on div "RZ KW 23-25 Drucken" at bounding box center [469, 64] width 882 height 21
click at [650, 116] on div "IOPS pro Sekunde Disk-Durchsatz IO-Size Latenz Queue-Depth CPU-Prozentwert Arbe…" at bounding box center [546, 117] width 699 height 15
click at [508, 104] on div "IOPS pro Sekunde Disk-Durchsatz IO-Size Latenz Queue-Depth CPU-Prozentwert Arbe…" at bounding box center [546, 305] width 699 height 403
